Goal: Task Accomplishment & Management: Manage account settings

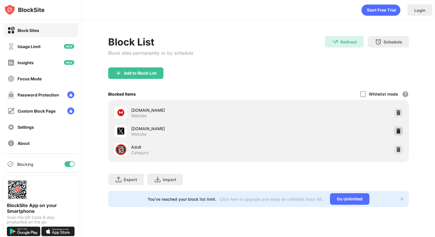
click at [396, 127] on div at bounding box center [398, 130] width 9 height 9
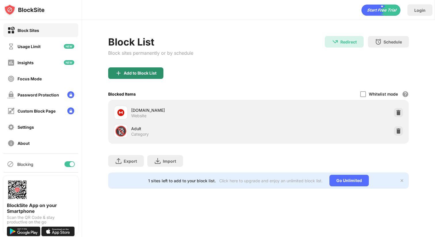
click at [145, 77] on div "Add to Block List" at bounding box center [135, 73] width 55 height 12
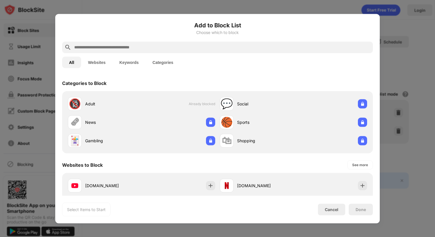
click at [104, 62] on button "Websites" at bounding box center [96, 62] width 31 height 12
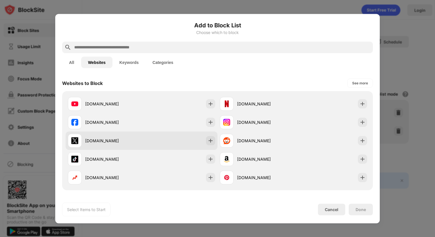
click at [122, 144] on div "[DOMAIN_NAME]" at bounding box center [105, 140] width 74 height 14
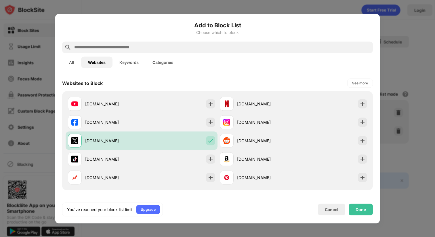
click at [77, 59] on button "All" at bounding box center [71, 62] width 19 height 12
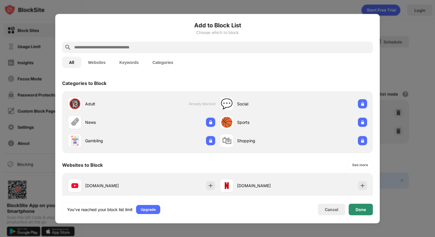
click at [361, 209] on div "Done" at bounding box center [360, 209] width 10 height 5
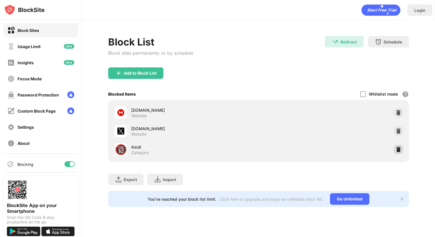
click at [397, 149] on img at bounding box center [398, 149] width 6 height 6
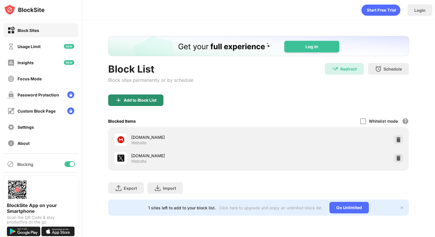
click at [136, 99] on div "Add to Block List" at bounding box center [140, 100] width 33 height 5
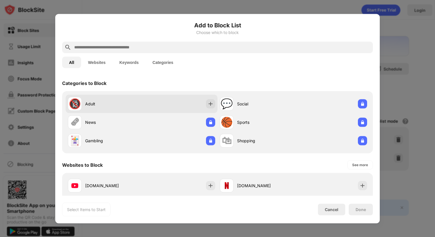
click at [124, 99] on div "🔞 Adult" at bounding box center [105, 104] width 74 height 14
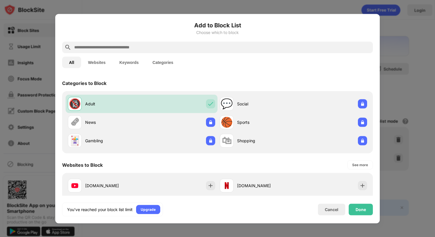
click at [358, 202] on div "Add to Block List Choose which to block All Websites Keywords Categories Catego…" at bounding box center [217, 118] width 311 height 195
click at [356, 206] on div "Done" at bounding box center [361, 209] width 24 height 12
